Goal: Task Accomplishment & Management: Manage account settings

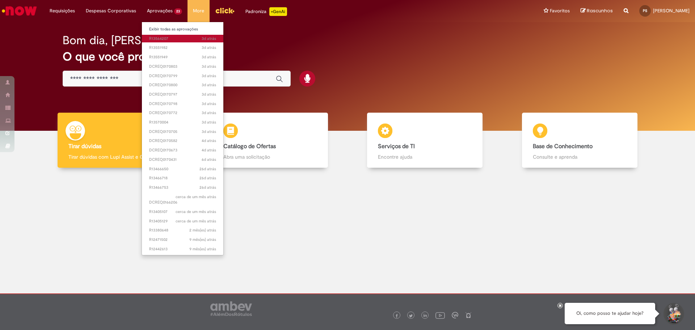
click at [167, 38] on body "Pular para o conteúdo da página Requisições Exibir Todas as Solicitações Requis…" at bounding box center [347, 165] width 695 height 330
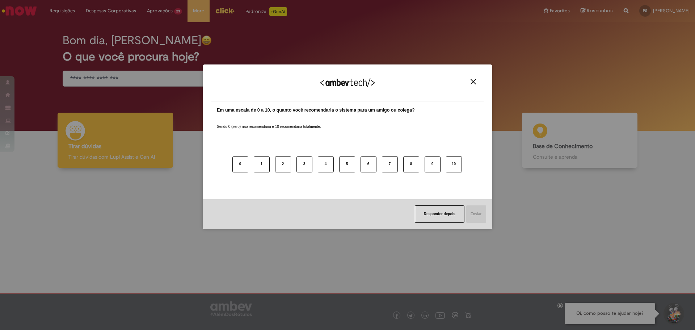
click at [472, 86] on div "Agradecemos seu feedback!" at bounding box center [347, 87] width 272 height 28
click at [473, 83] on img "Close" at bounding box center [473, 81] width 5 height 5
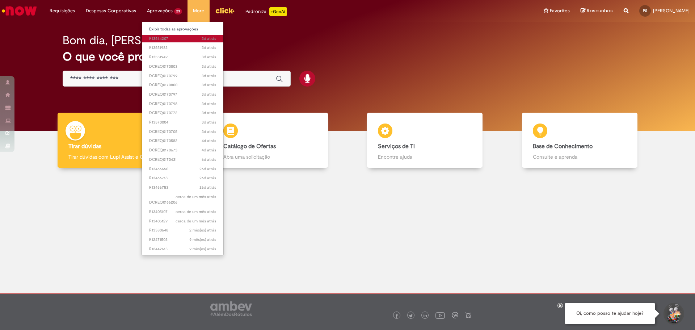
click at [156, 38] on span "3d atrás 3 dias atrás R13564207" at bounding box center [182, 39] width 67 height 6
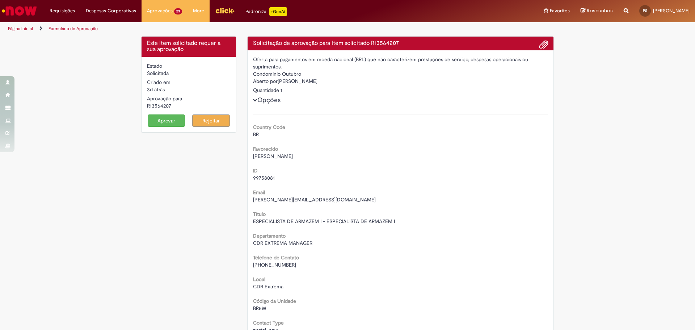
click at [168, 122] on button "Aprovar" at bounding box center [167, 120] width 38 height 12
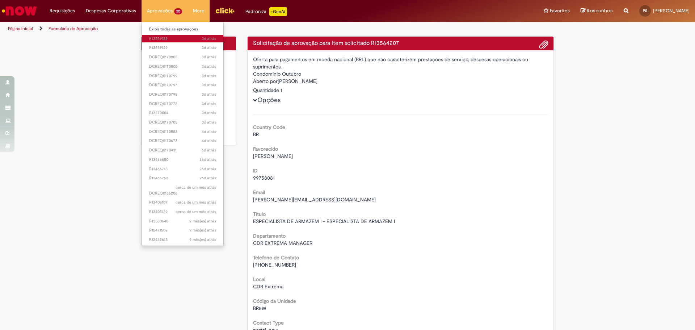
click at [173, 38] on span "3d atrás 3 dias atrás R13551982" at bounding box center [182, 39] width 67 height 6
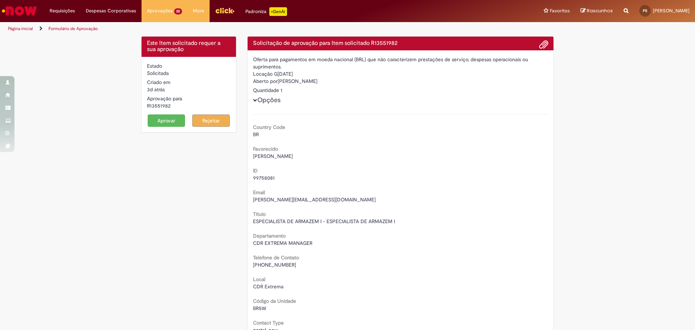
click at [157, 122] on button "Aprovar" at bounding box center [167, 120] width 38 height 12
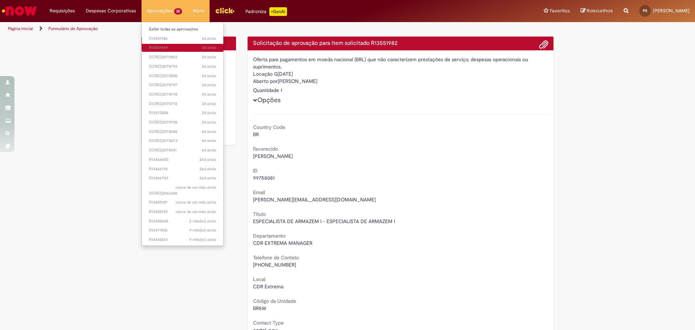
click at [158, 46] on span "3d atrás 3 dias atrás R13551949" at bounding box center [182, 48] width 67 height 6
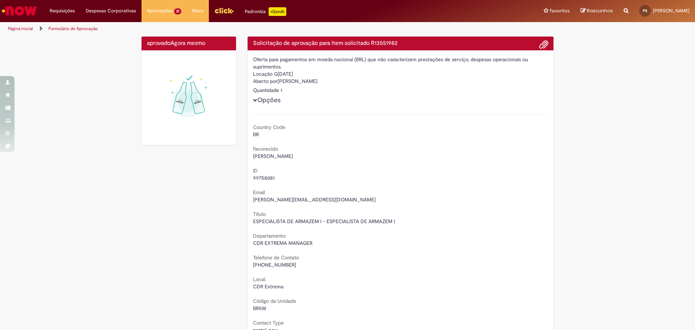
click at [159, 123] on img at bounding box center [189, 98] width 84 height 84
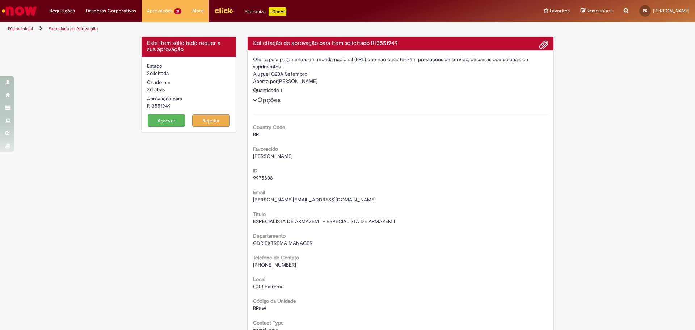
click at [166, 115] on button "Aprovar" at bounding box center [167, 120] width 38 height 12
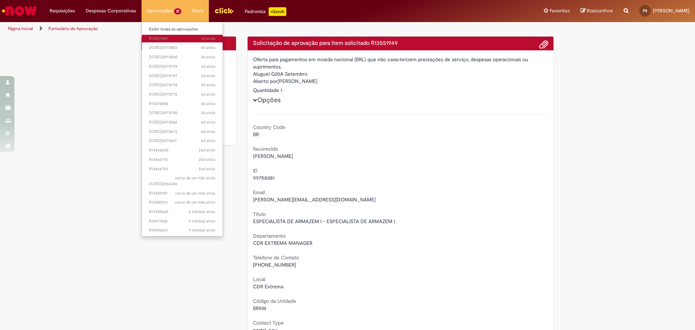
click at [161, 39] on div "aprovado Agora mesmo Agora mesmo" at bounding box center [189, 44] width 94 height 14
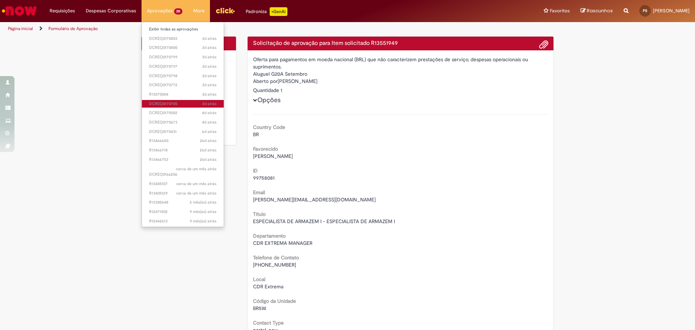
click at [168, 104] on span "3d atrás 3 dias atrás DCREQ0170705" at bounding box center [182, 104] width 67 height 6
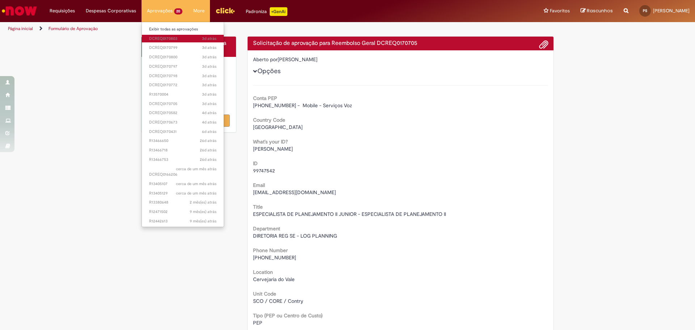
click at [162, 37] on span "3d atrás 3 dias atrás DCREQ0170803" at bounding box center [182, 39] width 67 height 6
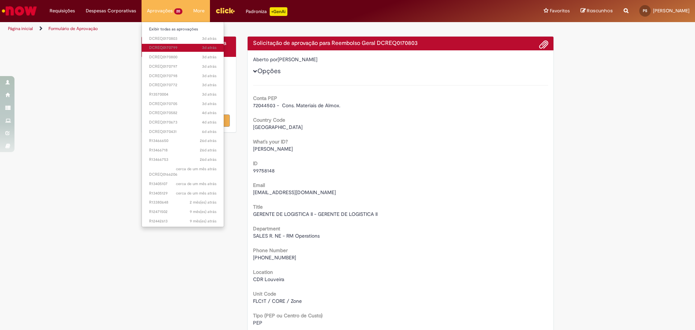
click at [156, 46] on span "3d atrás 3 dias atrás DCREQ0170799" at bounding box center [182, 48] width 67 height 6
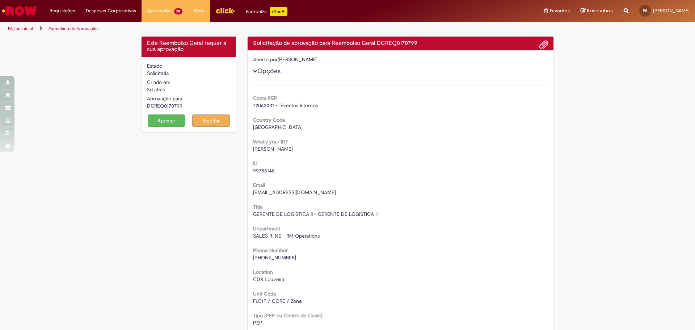
click at [161, 122] on button "Aprovar" at bounding box center [167, 120] width 38 height 12
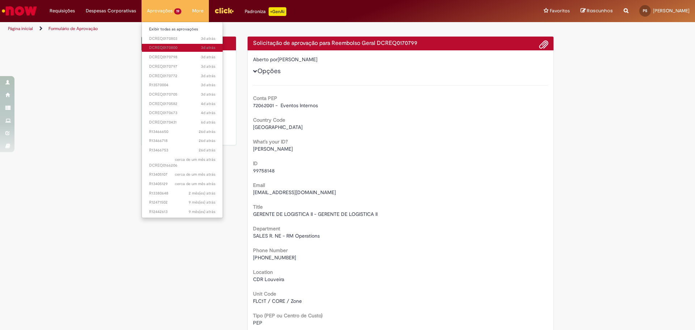
click at [162, 46] on span "3d atrás 3 dias atrás DCREQ0170800" at bounding box center [182, 48] width 66 height 6
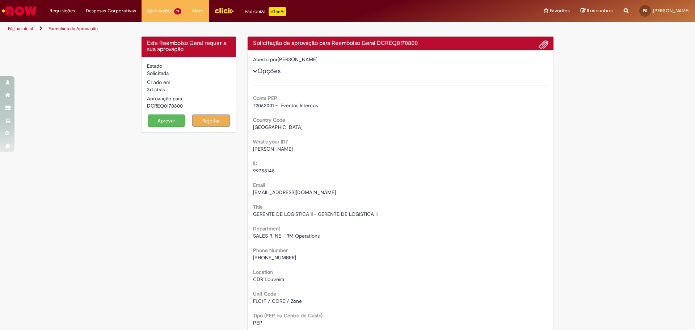
click at [114, 87] on div "Este Reembolso Geral requer a sua aprovação Estado Solicitada Criado em 3d atrá…" at bounding box center [347, 274] width 695 height 476
click at [165, 120] on button "Aprovar" at bounding box center [167, 120] width 38 height 12
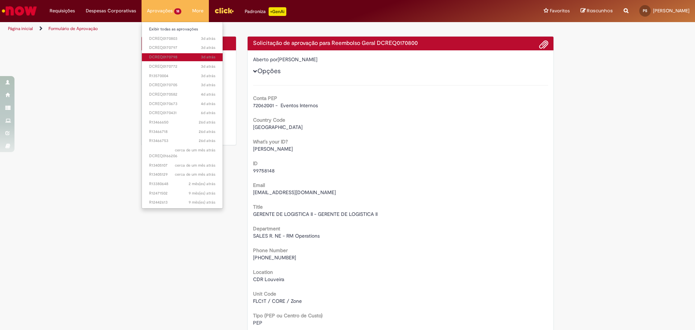
click at [165, 57] on span "3d atrás 3 dias atrás DCREQ0170798" at bounding box center [182, 57] width 66 height 6
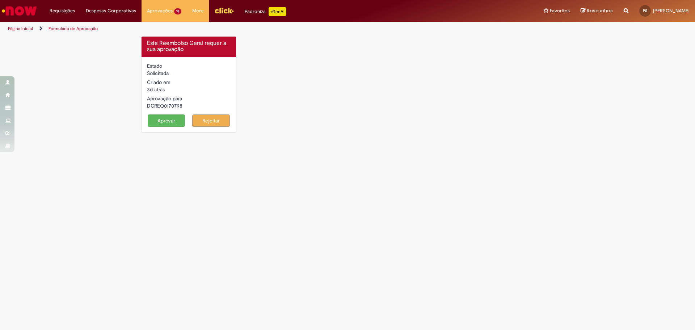
click at [73, 116] on div "Este Reembolso Geral requer a sua aprovação Estado Solicitada Criado em 3d atrá…" at bounding box center [347, 88] width 695 height 104
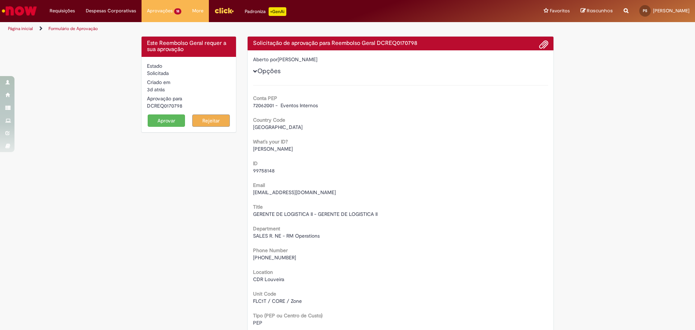
click at [157, 119] on button "Aprovar" at bounding box center [167, 120] width 38 height 12
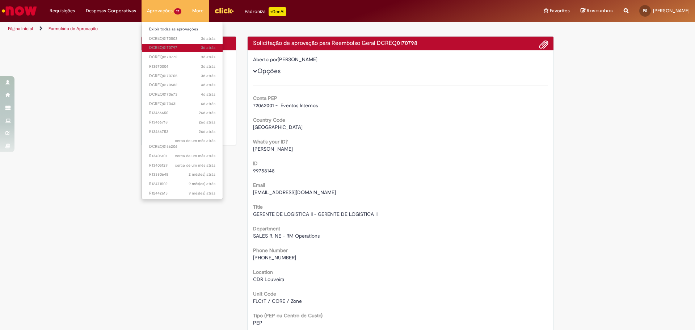
click at [164, 49] on span "3d atrás 3 dias atrás DCREQ0170797" at bounding box center [182, 48] width 66 height 6
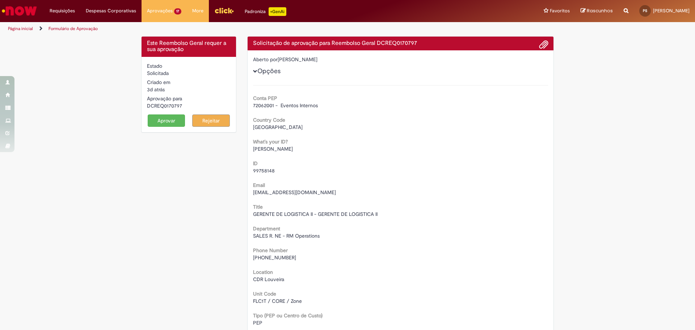
click at [156, 123] on button "Aprovar" at bounding box center [167, 120] width 38 height 12
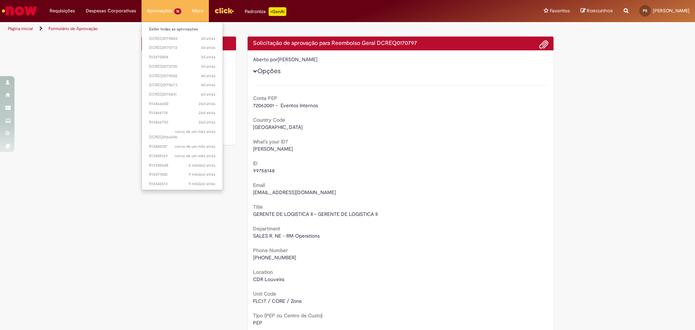
click at [163, 53] on li "3d atrás 3 dias atrás R13570004" at bounding box center [182, 56] width 81 height 9
click at [152, 63] on link "3d atrás 3 dias atrás DCREQ0170705" at bounding box center [182, 67] width 81 height 8
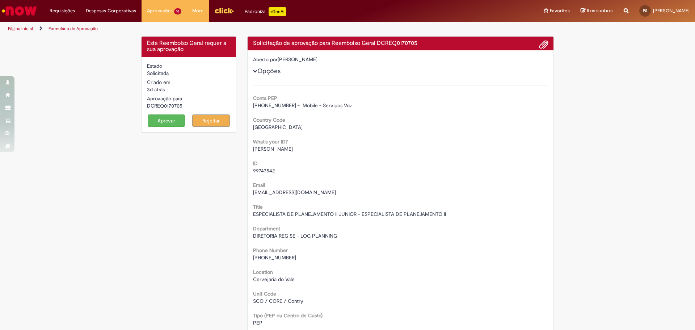
click at [112, 138] on div "Este Reembolso Geral requer a sua aprovação Estado Solicitada Criado em 3d atrá…" at bounding box center [347, 274] width 695 height 476
click at [163, 111] on form "Estado Solicitada Criado em 3d atrás 3 dias atrás Aprovação para DCREQ0170705 A…" at bounding box center [189, 94] width 84 height 64
click at [164, 119] on button "Aprovar" at bounding box center [167, 120] width 38 height 12
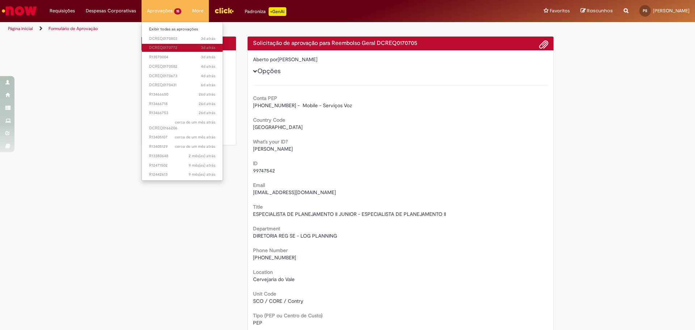
click at [165, 49] on span "3d atrás 3 dias atrás DCREQ0170772" at bounding box center [182, 48] width 66 height 6
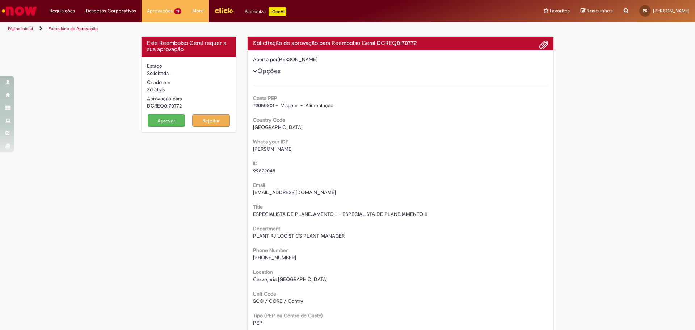
click at [160, 115] on button "Aprovar" at bounding box center [167, 120] width 38 height 12
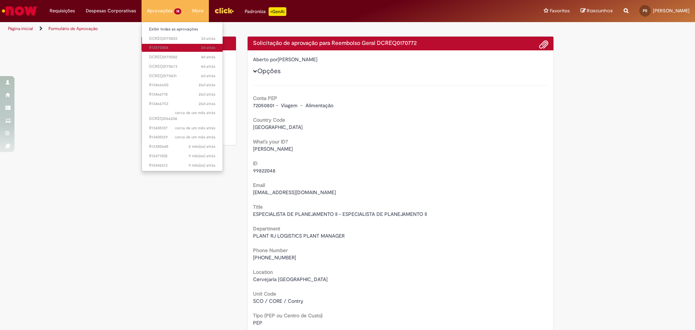
click at [157, 46] on span "3d atrás 3 dias atrás R13570004" at bounding box center [182, 48] width 66 height 6
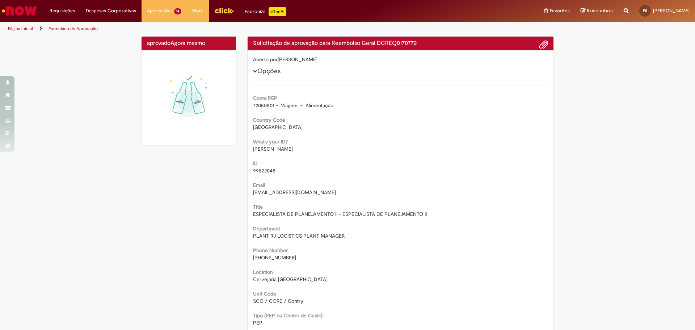
click at [100, 79] on div "aprovado Agora mesmo Agora mesmo Solicitação de aprovação para Reembolso Geral …" at bounding box center [347, 274] width 695 height 476
